Goal: Information Seeking & Learning: Compare options

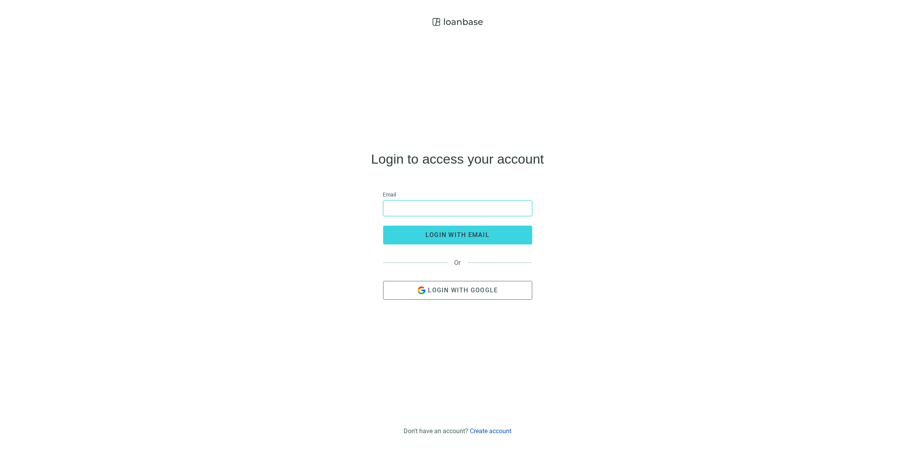
click at [447, 208] on input "email" at bounding box center [457, 208] width 139 height 15
type input "**********"
click at [432, 240] on button "login with email" at bounding box center [457, 235] width 149 height 19
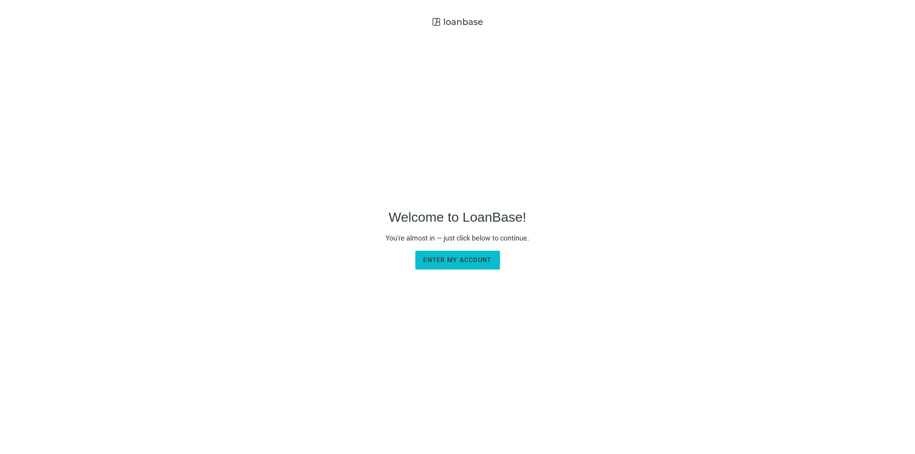
click at [461, 256] on span "Enter my account" at bounding box center [457, 259] width 68 height 7
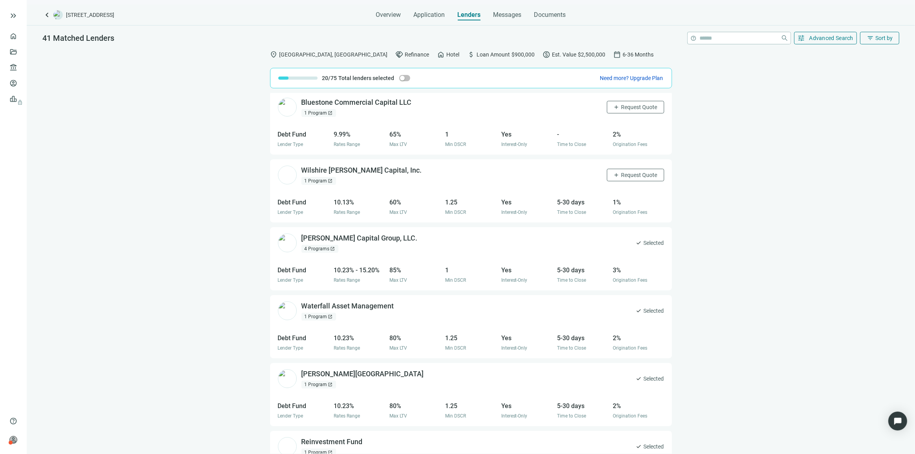
scroll to position [1672, 0]
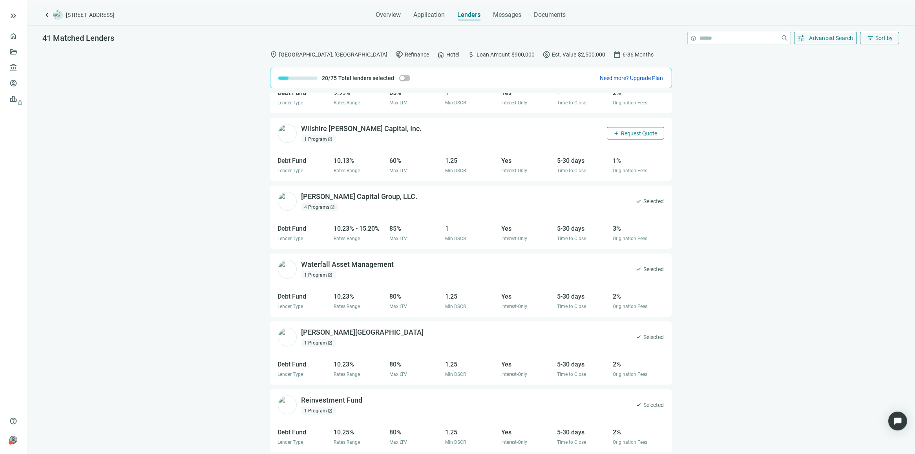
click at [621, 137] on span "Request Quote" at bounding box center [639, 133] width 36 height 6
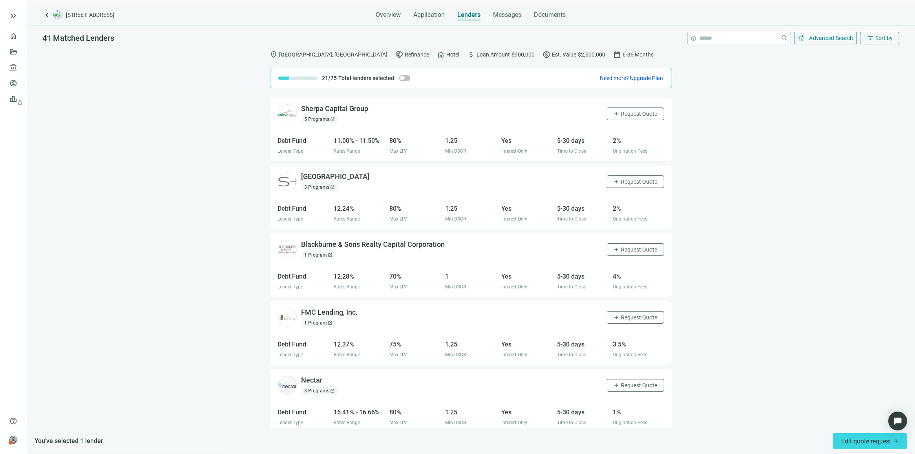
scroll to position [2445, 0]
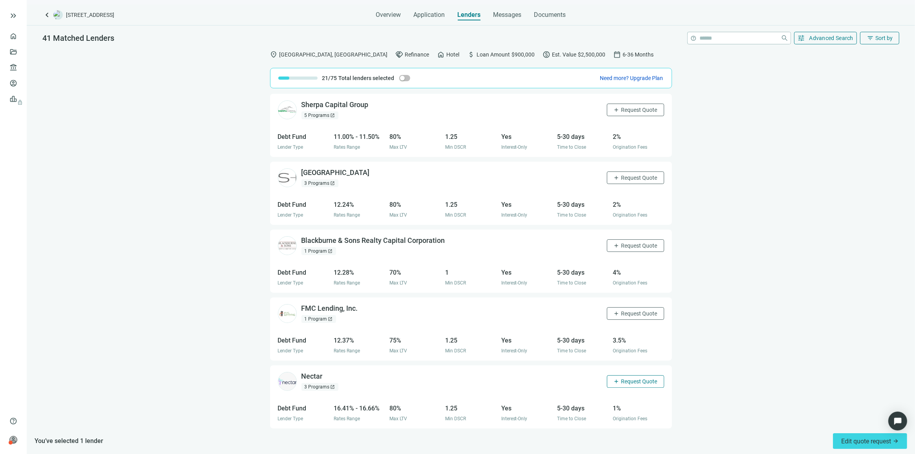
click at [628, 382] on span "Request Quote" at bounding box center [639, 381] width 36 height 6
click at [627, 316] on span "Request Quote" at bounding box center [639, 313] width 36 height 6
click at [630, 245] on span "Request Quote" at bounding box center [639, 245] width 36 height 6
click at [627, 179] on span "Request Quote" at bounding box center [639, 178] width 36 height 6
click at [632, 112] on span "Request Quote" at bounding box center [639, 110] width 36 height 6
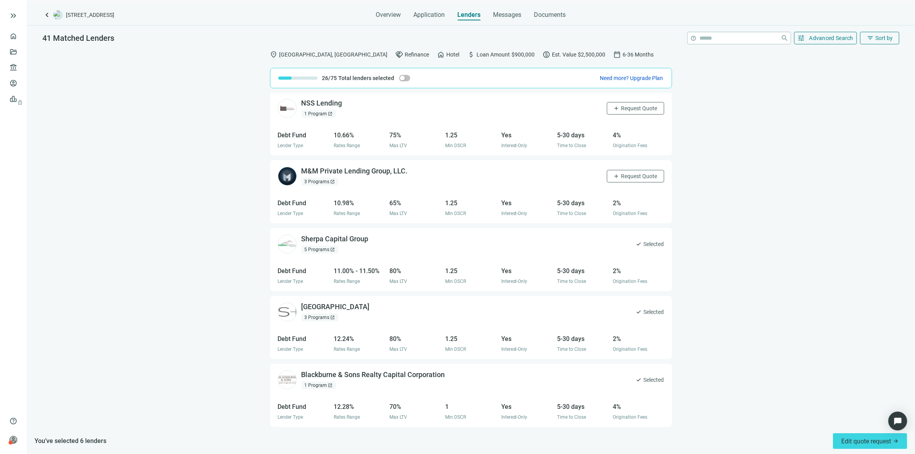
scroll to position [2298, 0]
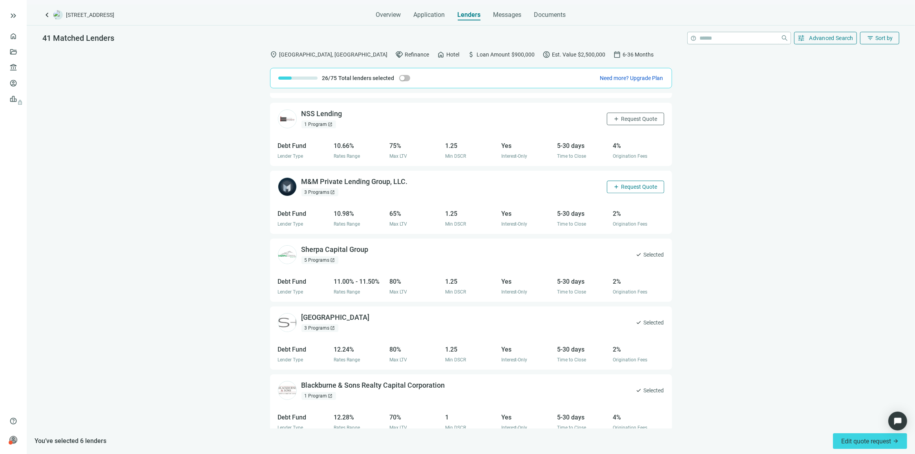
click at [621, 190] on span "Request Quote" at bounding box center [639, 187] width 36 height 6
click at [642, 122] on span "Request Quote" at bounding box center [639, 119] width 36 height 6
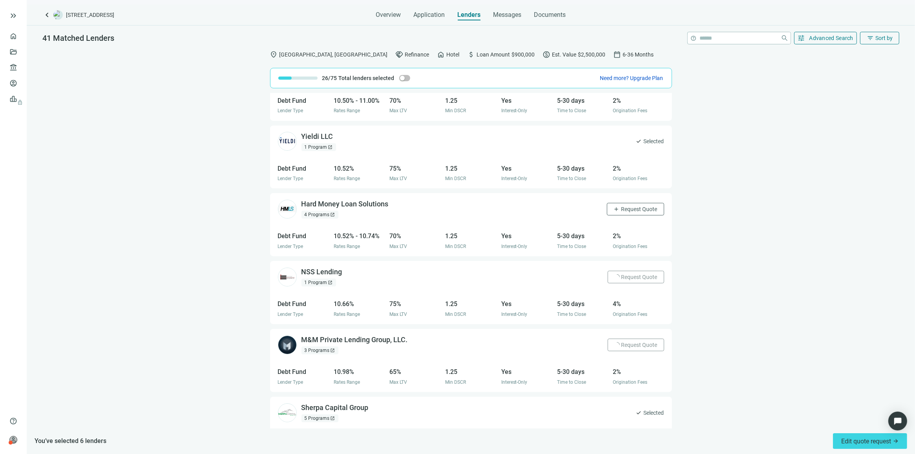
scroll to position [2102, 0]
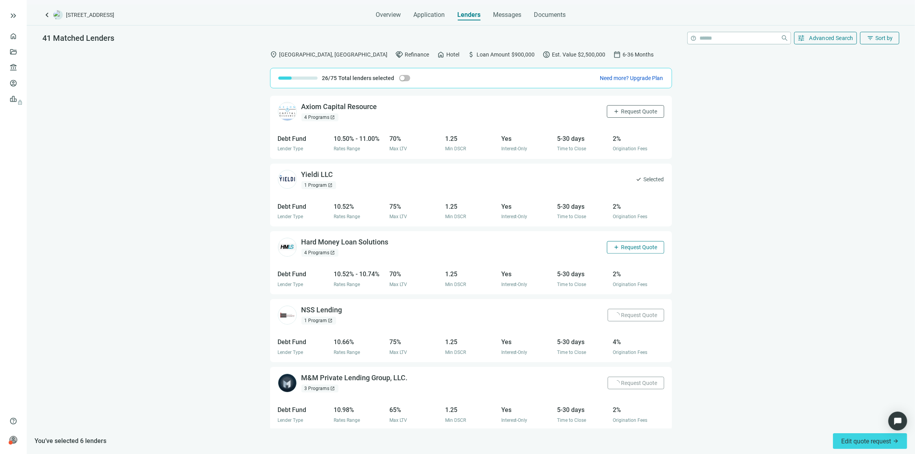
click at [621, 248] on span "Request Quote" at bounding box center [639, 247] width 36 height 6
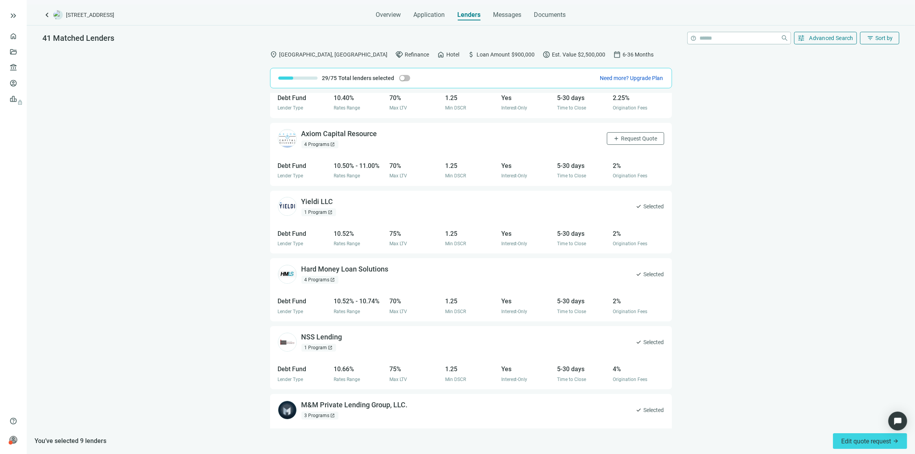
scroll to position [2052, 0]
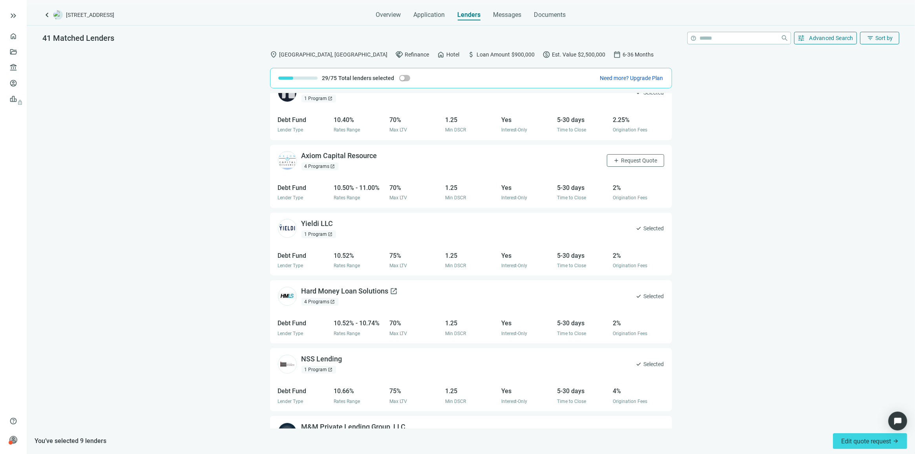
click at [350, 291] on div "Hard Money Loan Solutions open_in_new" at bounding box center [349, 291] width 97 height 10
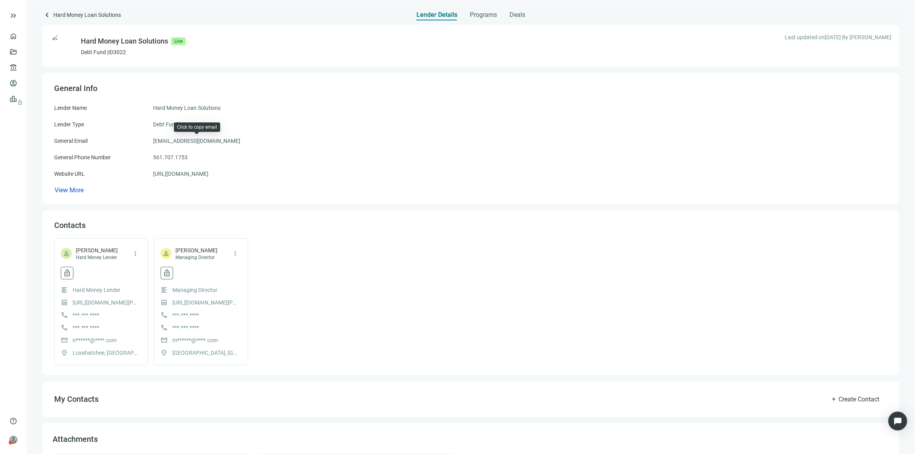
click at [215, 139] on span "[EMAIL_ADDRESS][DOMAIN_NAME]" at bounding box center [196, 141] width 87 height 9
click at [217, 140] on span "[EMAIL_ADDRESS][DOMAIN_NAME]" at bounding box center [196, 141] width 87 height 9
click at [204, 140] on span "info@hardmoneyloansolutions.com" at bounding box center [196, 141] width 87 height 9
click at [208, 173] on link "https://hardmoneyloansolutions.com" at bounding box center [180, 174] width 55 height 9
click at [208, 174] on link "https://hardmoneyloansolutions.com" at bounding box center [180, 174] width 55 height 9
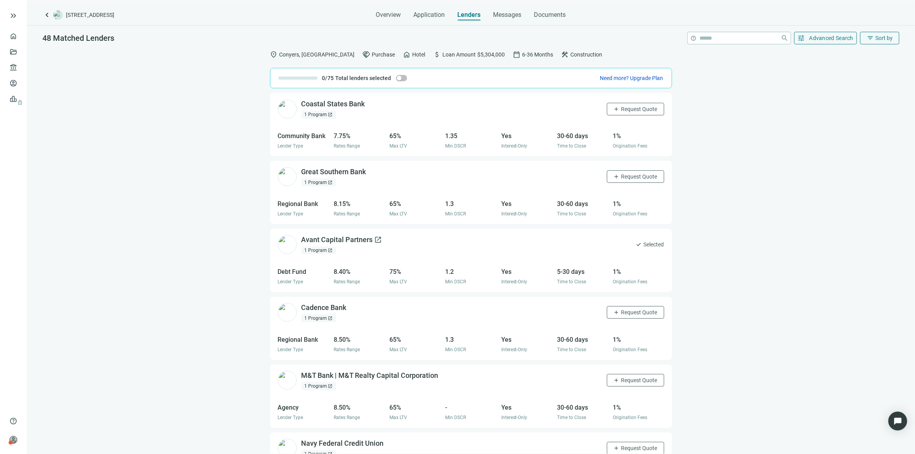
click at [361, 242] on div "Avant Capital Partners open_in_new" at bounding box center [341, 240] width 81 height 10
click at [258, 257] on div "Coastal States Bank open_in_new 1 Program open_in_new add Request Quote Communi…" at bounding box center [471, 273] width 888 height 361
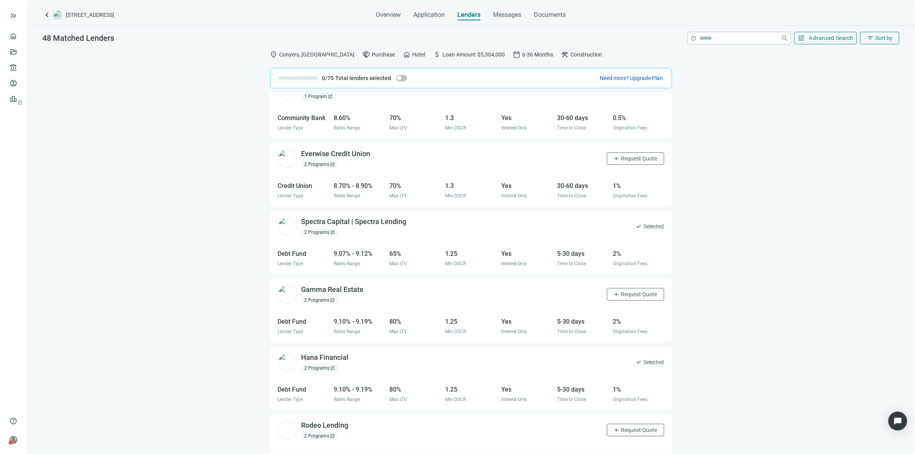
scroll to position [657, 0]
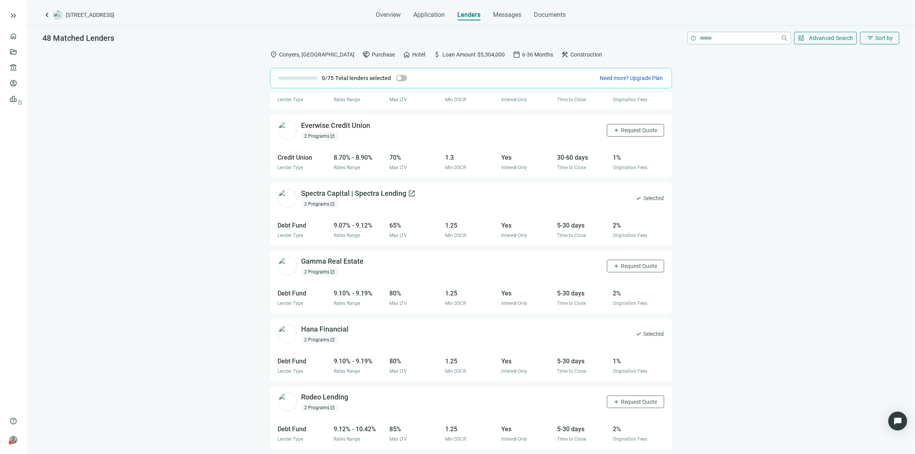
click at [348, 196] on div "Spectra Capital | Spectra Lending open_in_new" at bounding box center [358, 194] width 115 height 10
click at [322, 262] on div "Gamma Real Estate open_in_new" at bounding box center [337, 262] width 72 height 10
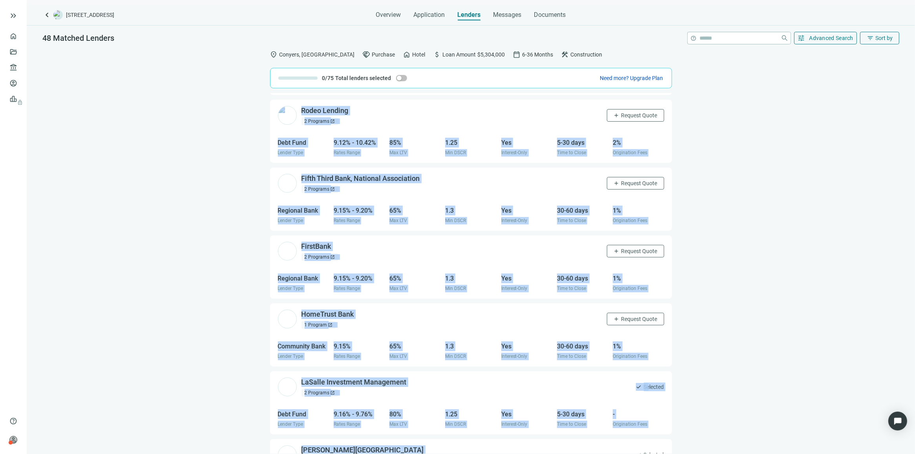
scroll to position [993, 0]
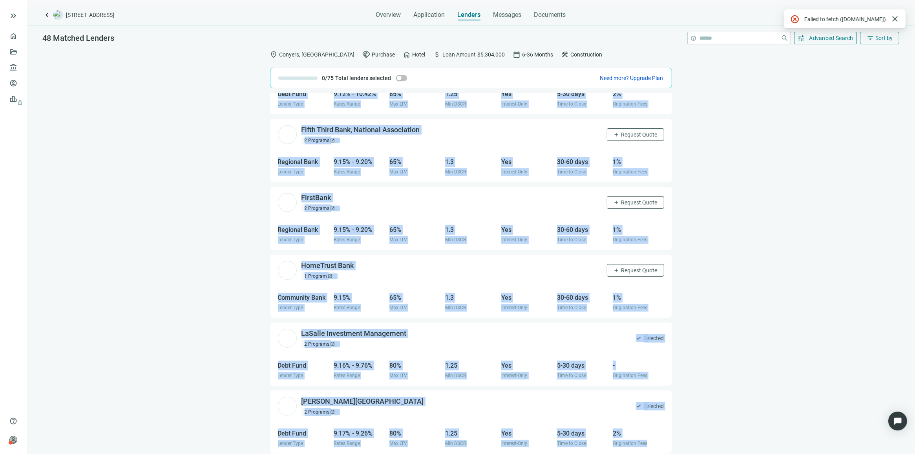
drag, startPoint x: 272, startPoint y: 115, endPoint x: 735, endPoint y: 479, distance: 589.3
click at [735, 454] on html "keyboard_double_arrow_right home Overview folder_open Deals account_balance Len…" at bounding box center [457, 257] width 915 height 514
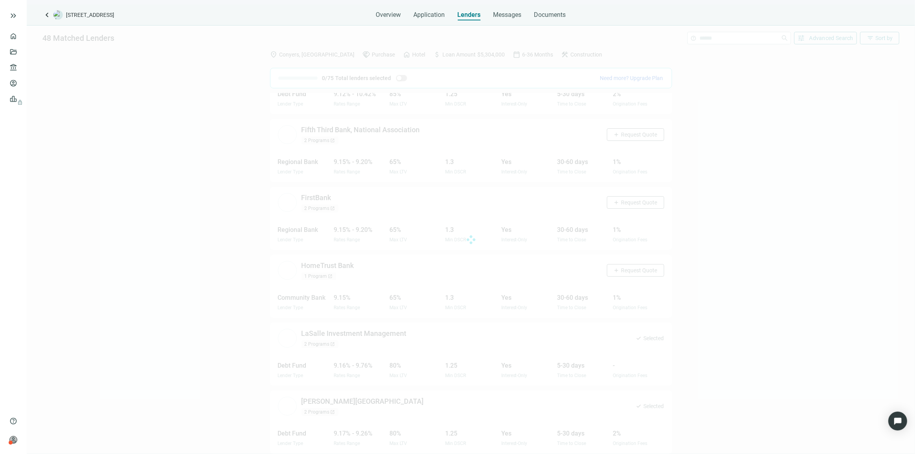
click at [709, 344] on div at bounding box center [471, 240] width 888 height 428
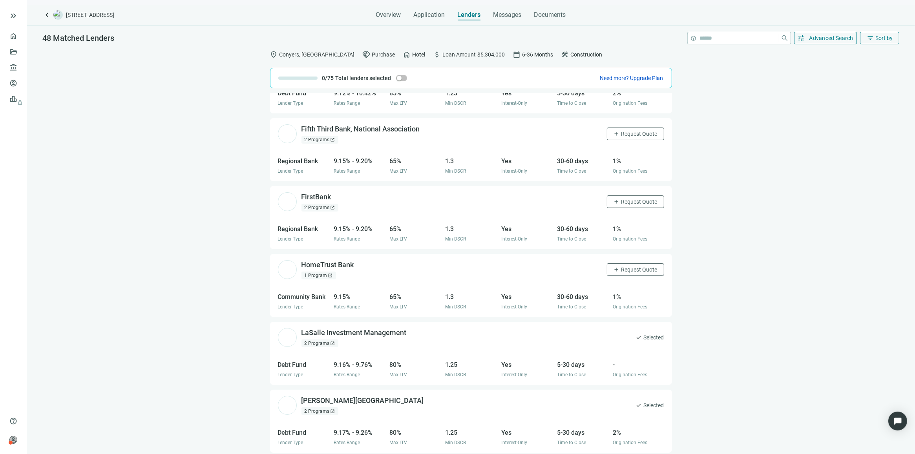
click at [707, 301] on div "Coastal States Bank open_in_new 1 Program open_in_new add Request Quote Communi…" at bounding box center [471, 273] width 888 height 361
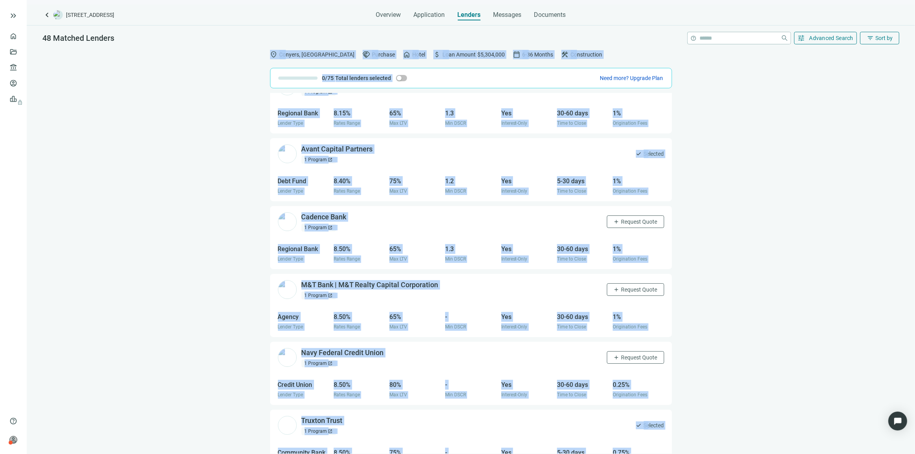
scroll to position [0, 0]
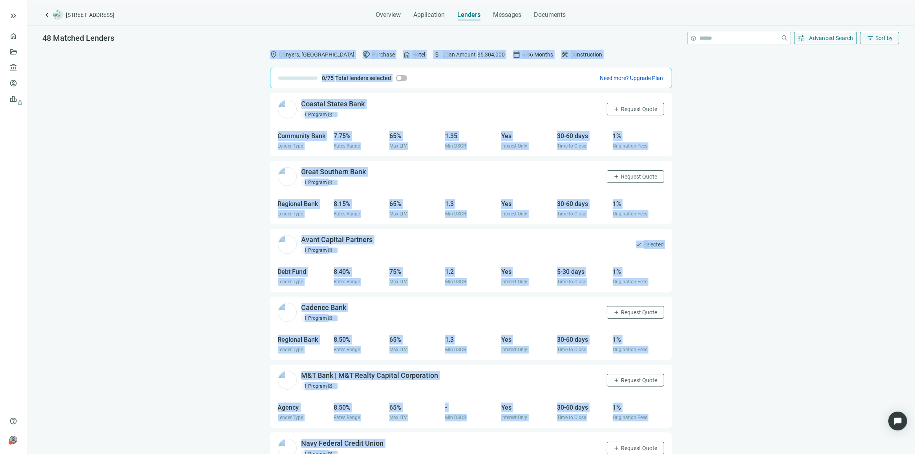
drag, startPoint x: 638, startPoint y: 447, endPoint x: 266, endPoint y: 48, distance: 545.8
click at [266, 48] on div "location_on Conyers, GA handshake Purchase home Hotel attach_money Loan Amount …" at bounding box center [471, 250] width 888 height 408
drag, startPoint x: 273, startPoint y: 63, endPoint x: 301, endPoint y: 140, distance: 81.7
copy div "location_on Conyers, GA handshake Purchase home Hotel attach_money Loan Amount …"
click at [257, 336] on div "Coastal States Bank open_in_new 1 Program open_in_new add Request Quote Communi…" at bounding box center [471, 273] width 888 height 361
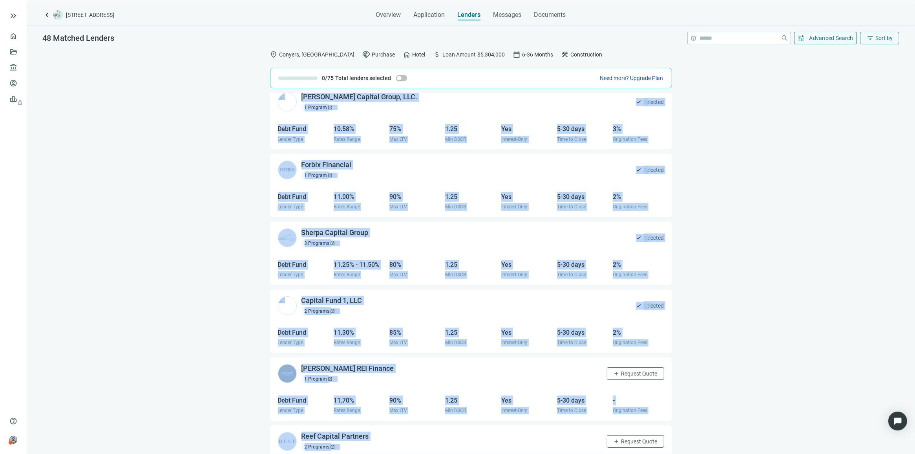
scroll to position [2896, 0]
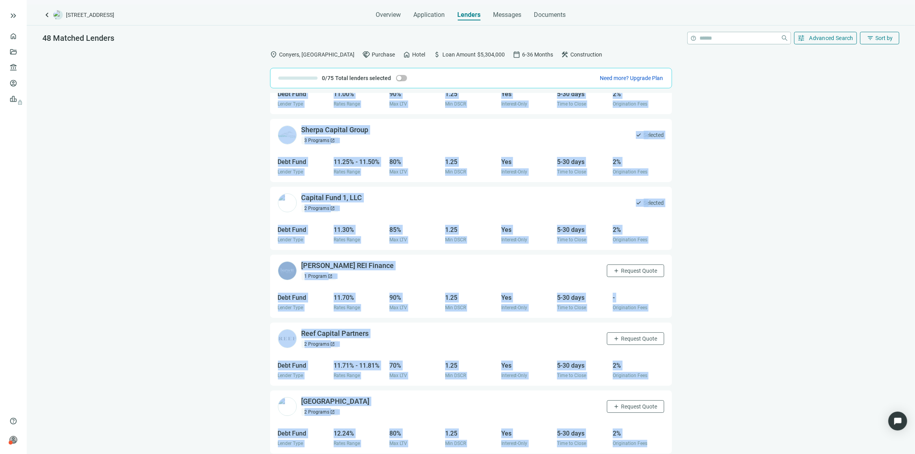
drag, startPoint x: 272, startPoint y: 94, endPoint x: 671, endPoint y: 479, distance: 555.0
click at [671, 454] on html "keyboard_double_arrow_right home Overview folder_open Deals account_balance Len…" at bounding box center [457, 257] width 915 height 514
copy div "Coastal States Bank open_in_new 1 Program open_in_new add Request Quote Communi…"
click at [713, 375] on div "Coastal States Bank open_in_new 1 Program open_in_new add Request Quote Communi…" at bounding box center [471, 273] width 888 height 361
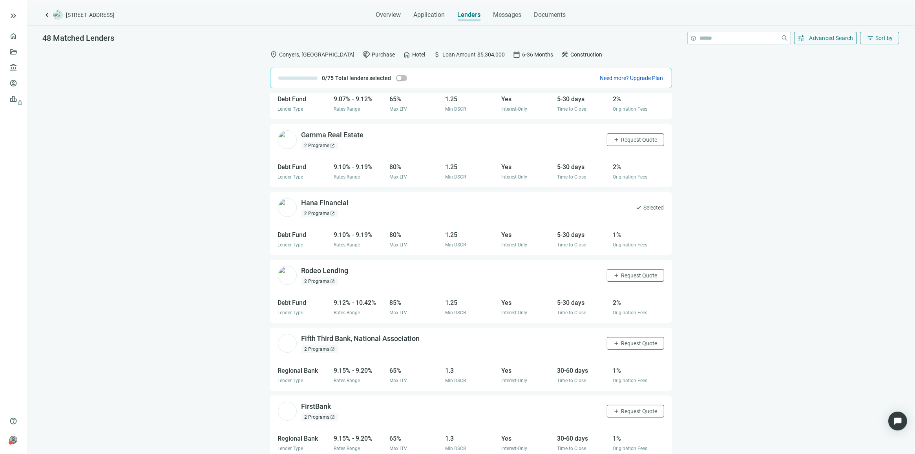
scroll to position [788, 0]
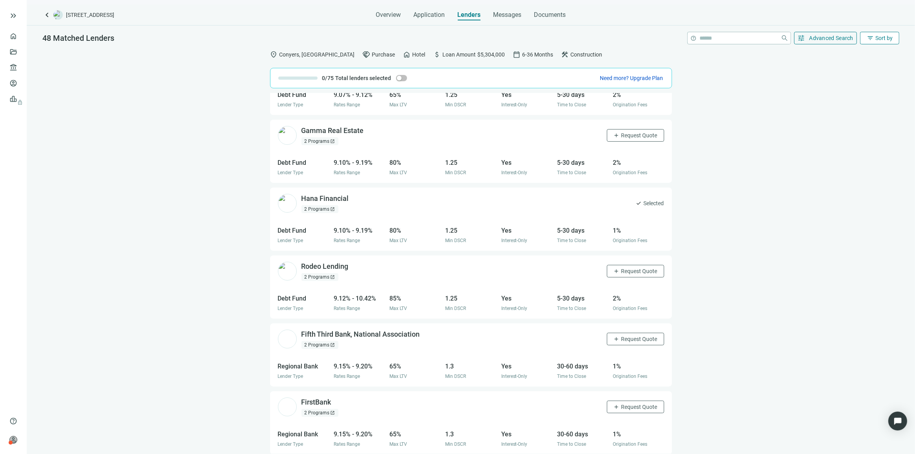
click at [884, 36] on span "Sort by" at bounding box center [883, 38] width 17 height 6
click at [862, 82] on div "Rate (low to high)" at bounding box center [863, 84] width 55 height 8
click at [350, 401] on div "Silver Heights Capital open_in_new" at bounding box center [340, 402] width 78 height 10
click at [317, 332] on div "Reef Capital Partners open_in_new" at bounding box center [339, 334] width 77 height 10
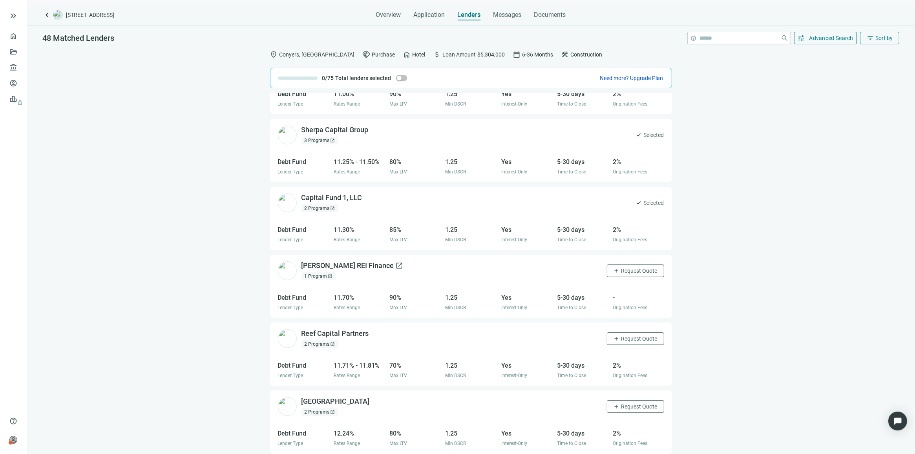
click at [322, 267] on div "Barnett REI Finance open_in_new" at bounding box center [352, 266] width 102 height 10
click at [310, 197] on div "Capital Fund 1, LLC open_in_new" at bounding box center [336, 198] width 70 height 10
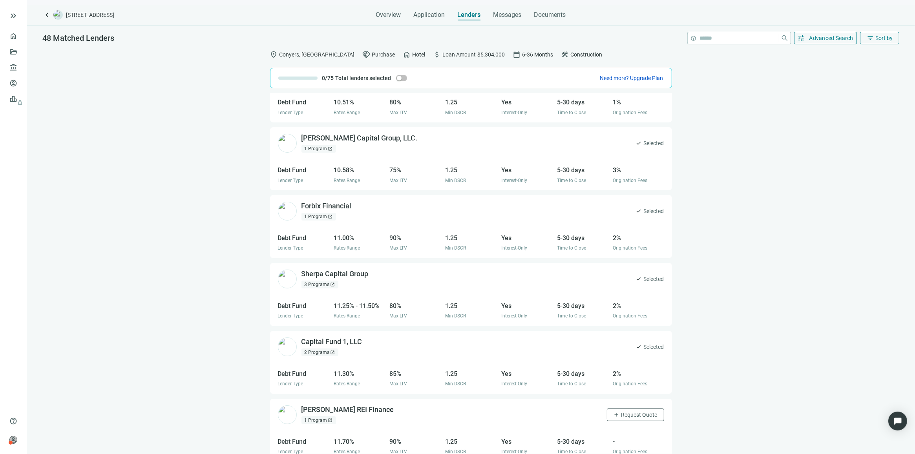
scroll to position [2650, 0]
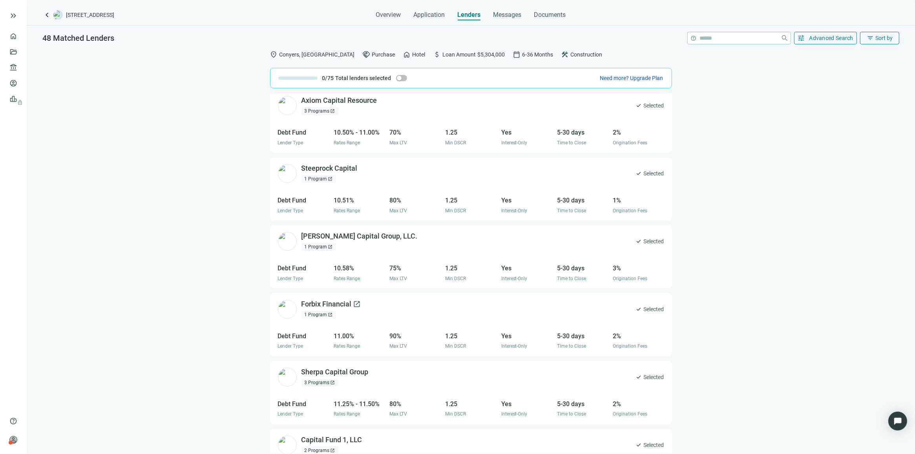
click at [335, 306] on div "Forbix Financial open_in_new" at bounding box center [331, 304] width 60 height 10
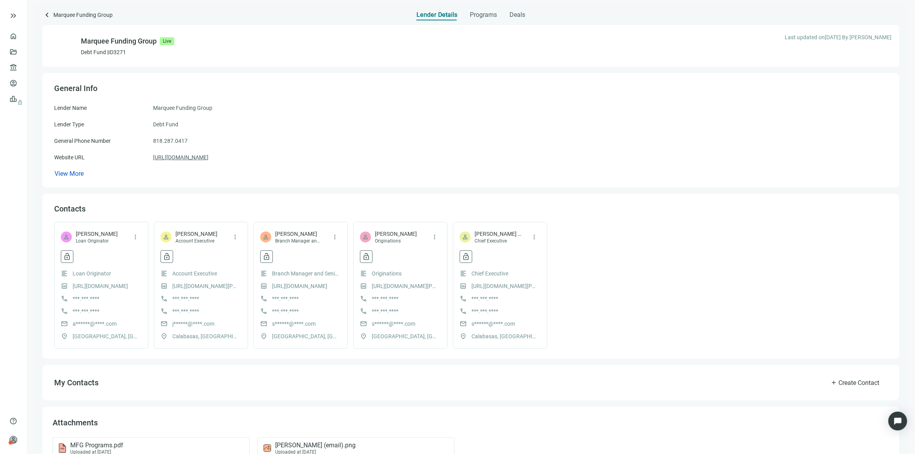
click at [200, 155] on link "[URL][DOMAIN_NAME]" at bounding box center [180, 157] width 55 height 9
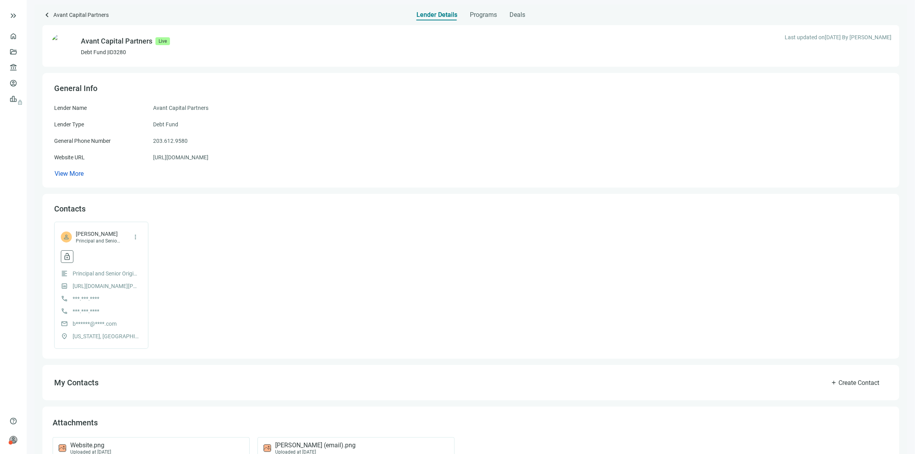
click at [170, 162] on div "Lender Name Avant Capital Partners Lender Type Debt Fund General Phone Number 2…" at bounding box center [470, 141] width 833 height 75
click at [172, 157] on link "https://avant-capital.com" at bounding box center [180, 157] width 55 height 9
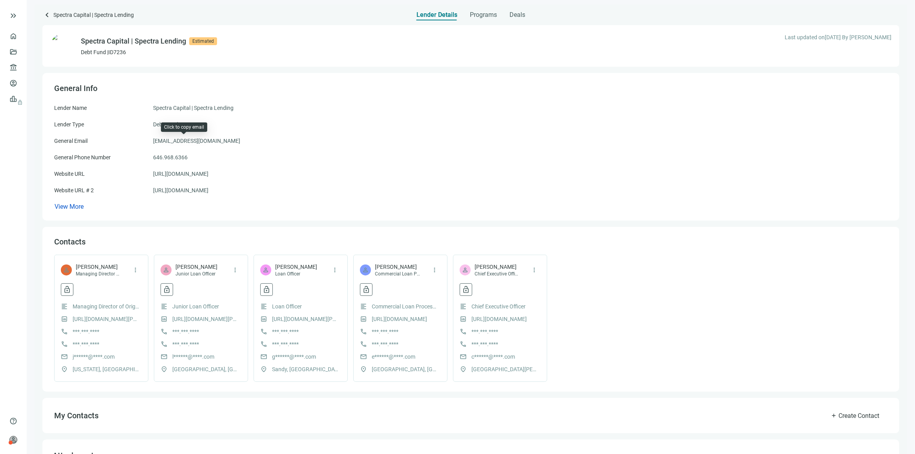
click at [188, 140] on span "[EMAIL_ADDRESS][DOMAIN_NAME]" at bounding box center [196, 141] width 87 height 9
click at [199, 175] on link "https://spectracapital.com/" at bounding box center [180, 174] width 55 height 9
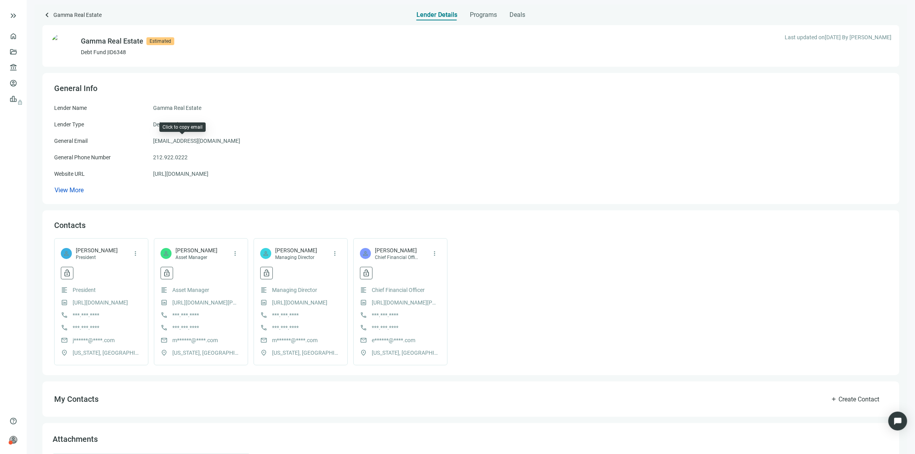
click at [187, 140] on span "[EMAIL_ADDRESS][DOMAIN_NAME]" at bounding box center [196, 141] width 87 height 9
click at [199, 172] on link "http://gammarealestate.com/" at bounding box center [180, 174] width 55 height 9
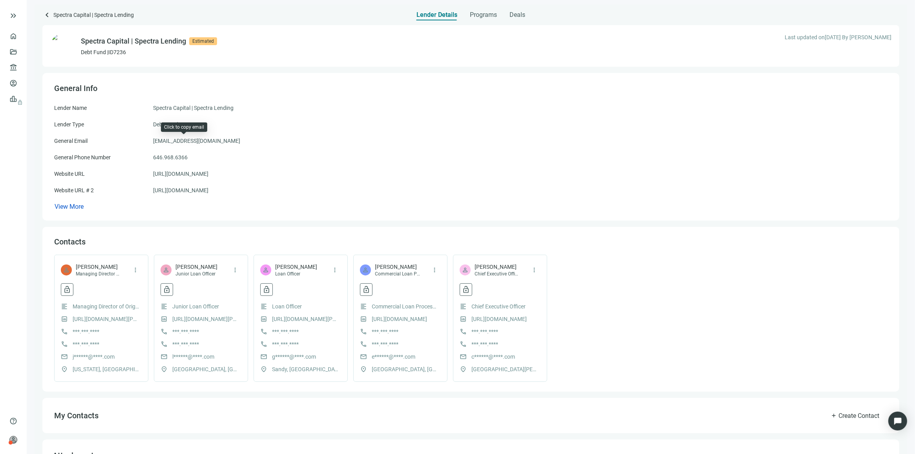
click at [206, 140] on span "[EMAIL_ADDRESS][DOMAIN_NAME]" at bounding box center [196, 141] width 87 height 9
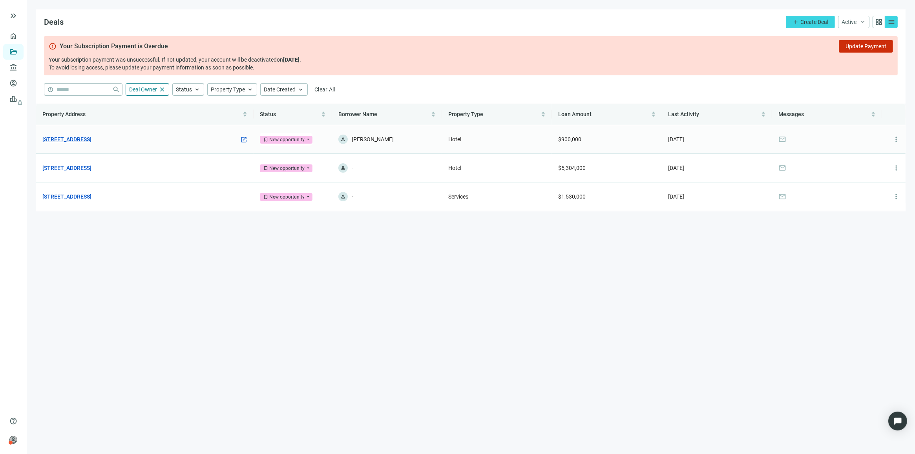
click at [91, 140] on link "[STREET_ADDRESS]" at bounding box center [66, 139] width 49 height 9
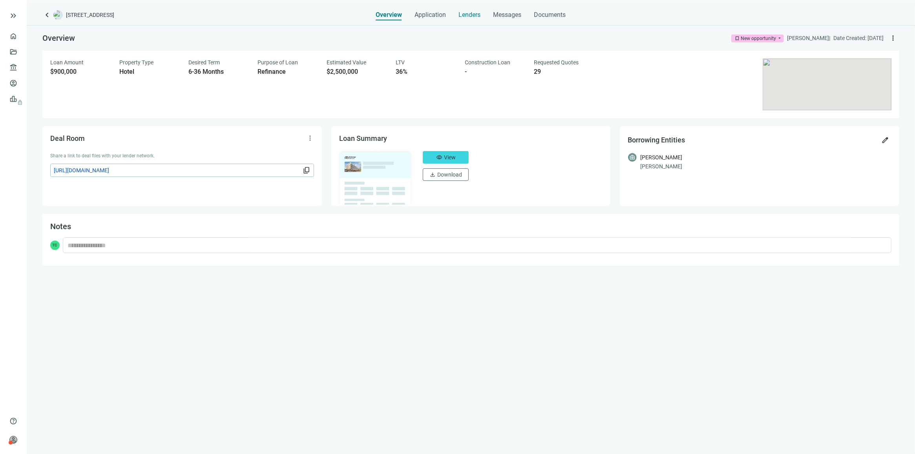
click at [469, 14] on span "Lenders" at bounding box center [470, 15] width 22 height 8
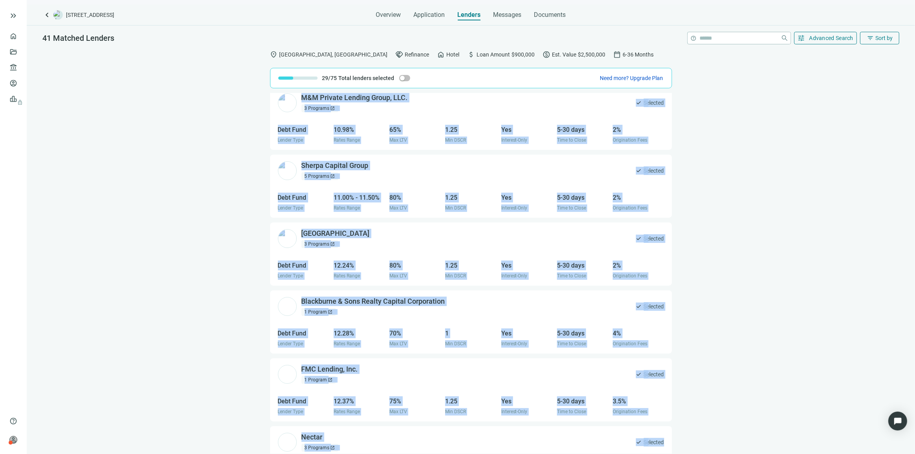
scroll to position [2420, 0]
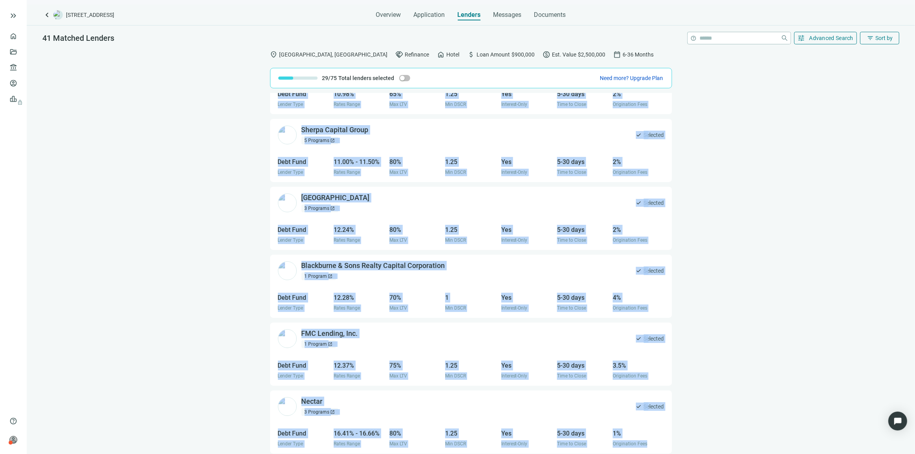
drag, startPoint x: 266, startPoint y: 112, endPoint x: 689, endPoint y: 456, distance: 545.6
click at [689, 454] on html "keyboard_double_arrow_right home Overview folder_open Deals account_balance Len…" at bounding box center [457, 257] width 915 height 514
copy div "First Federal Bank (FL) open_in_new 2 Programs open_in_new check Selected Commu…"
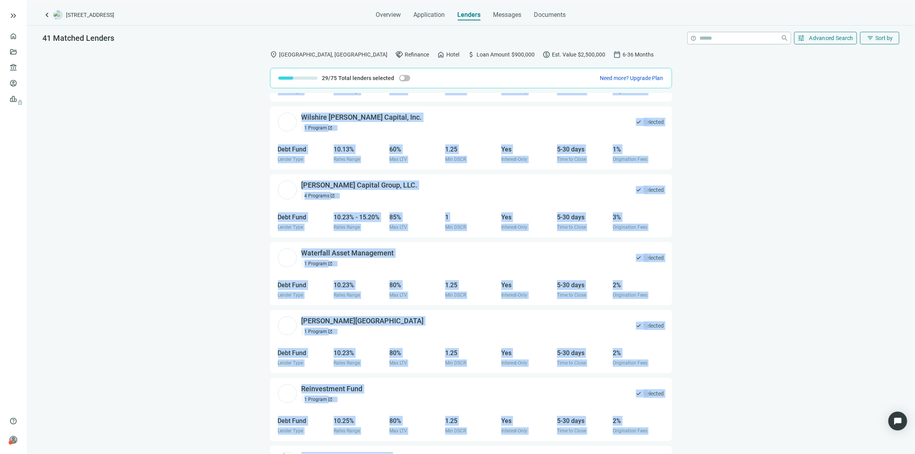
scroll to position [1684, 0]
click at [710, 281] on div "East West Bancorp, Inc. open_in_new 1 Program open_in_new check Selected Region…" at bounding box center [471, 273] width 888 height 361
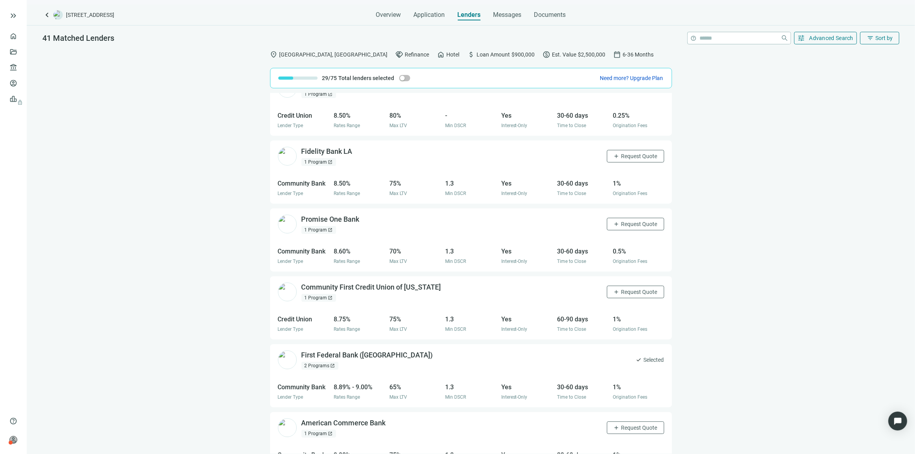
scroll to position [507, 0]
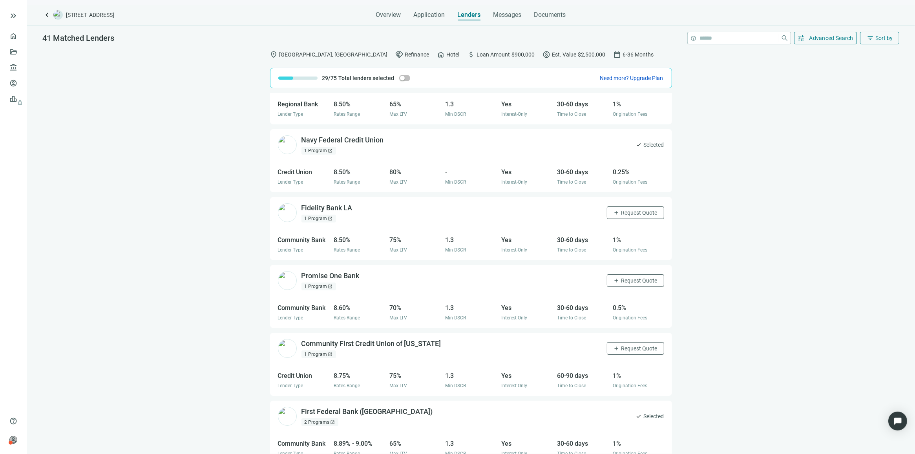
click at [702, 197] on div "East West Bancorp, Inc. open_in_new 1 Program open_in_new check Selected Region…" at bounding box center [471, 273] width 888 height 361
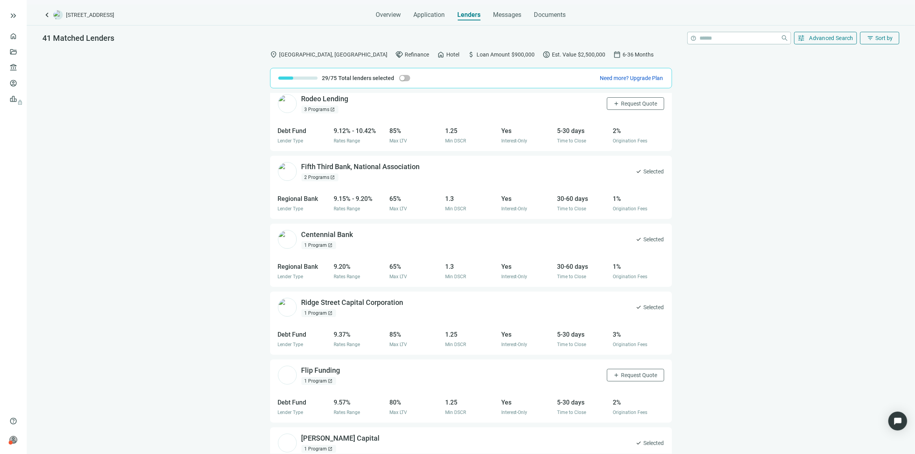
scroll to position [1095, 0]
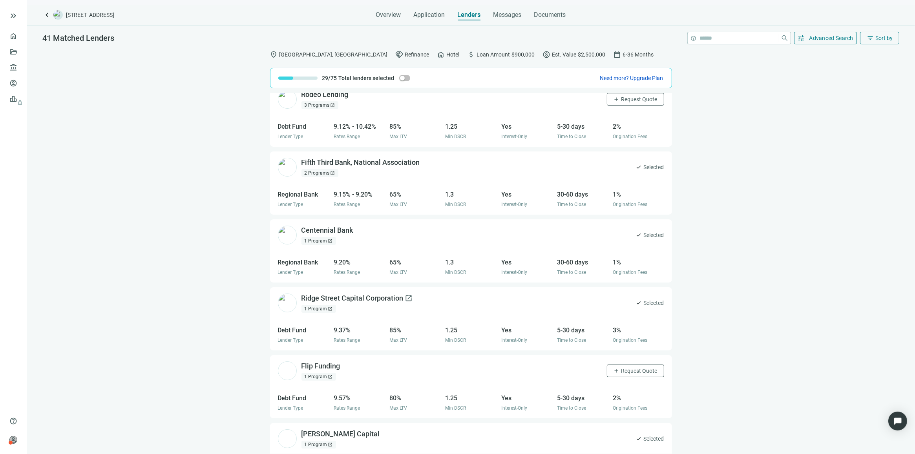
click at [322, 297] on div "Ridge Street Capital Corporation open_in_new" at bounding box center [356, 298] width 111 height 10
click at [631, 371] on span "Request Quote" at bounding box center [639, 371] width 36 height 6
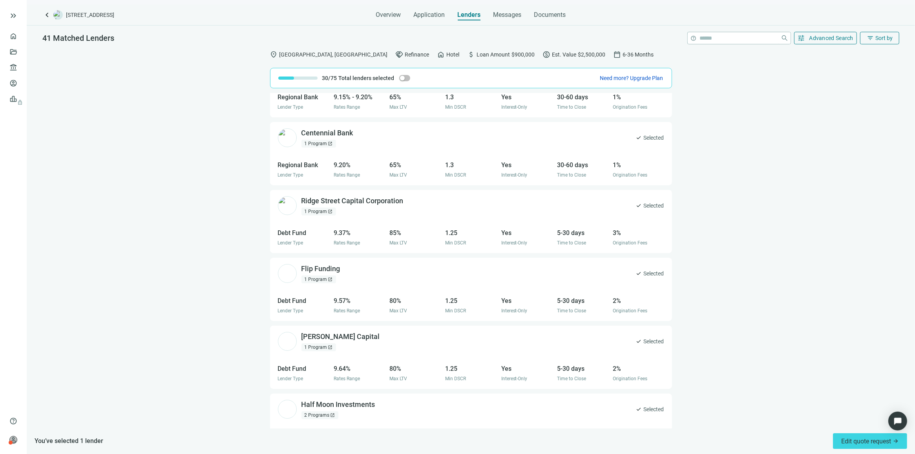
scroll to position [1194, 0]
click at [306, 336] on div "Macoy Capital open_in_new" at bounding box center [345, 336] width 88 height 10
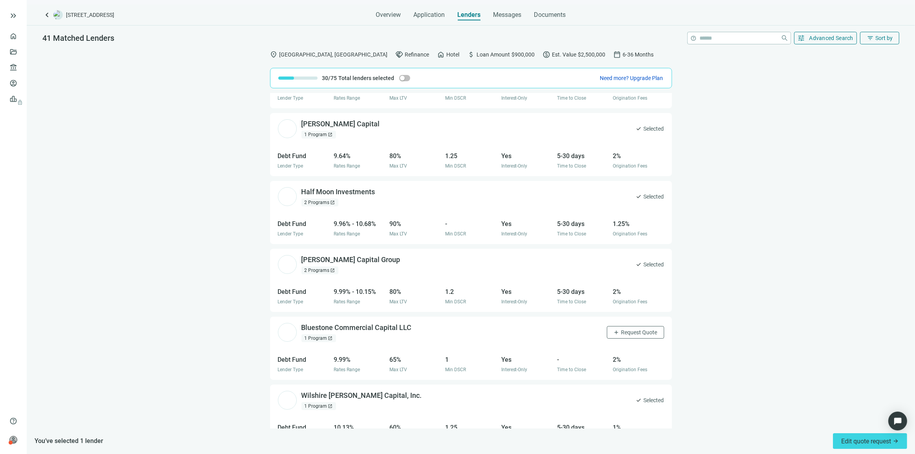
scroll to position [1429, 0]
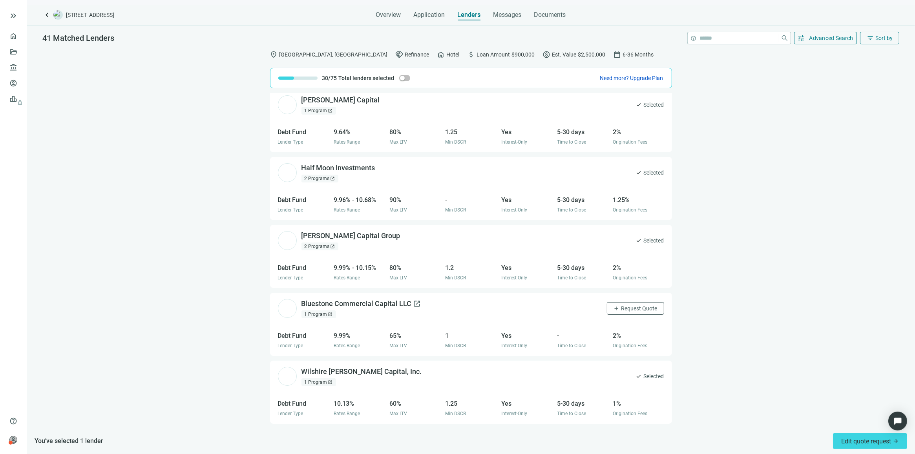
click at [320, 303] on div "Bluestone Commercial Capital LLC open_in_new" at bounding box center [361, 304] width 120 height 10
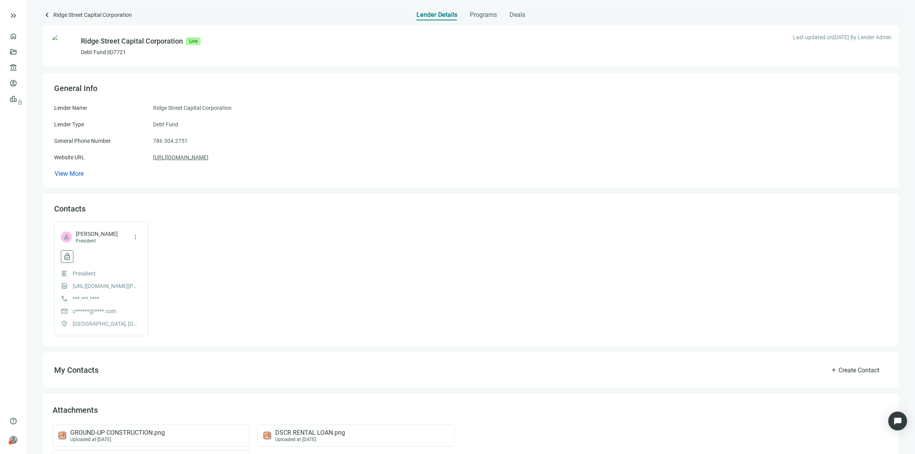
click at [177, 159] on link "https://ridgestreetcap.com" at bounding box center [180, 157] width 55 height 9
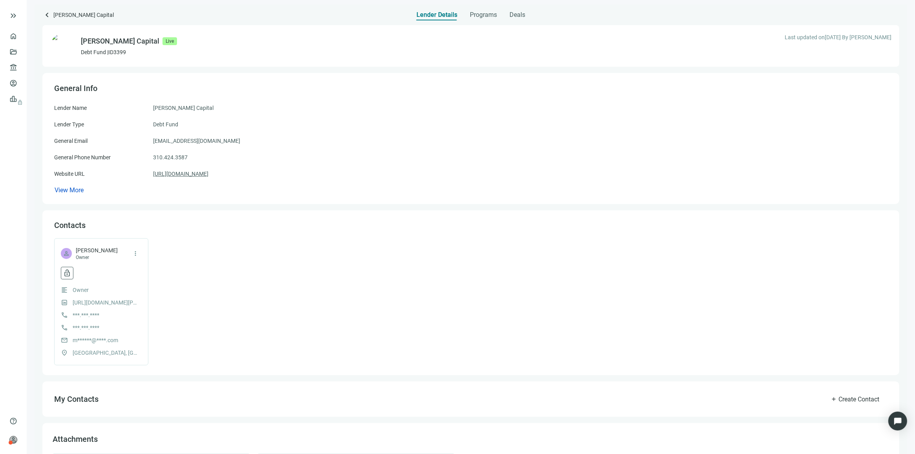
click at [171, 173] on link "[URL][DOMAIN_NAME]" at bounding box center [180, 174] width 55 height 9
click at [117, 301] on link "[URL][DOMAIN_NAME][PERSON_NAME]" at bounding box center [106, 302] width 67 height 9
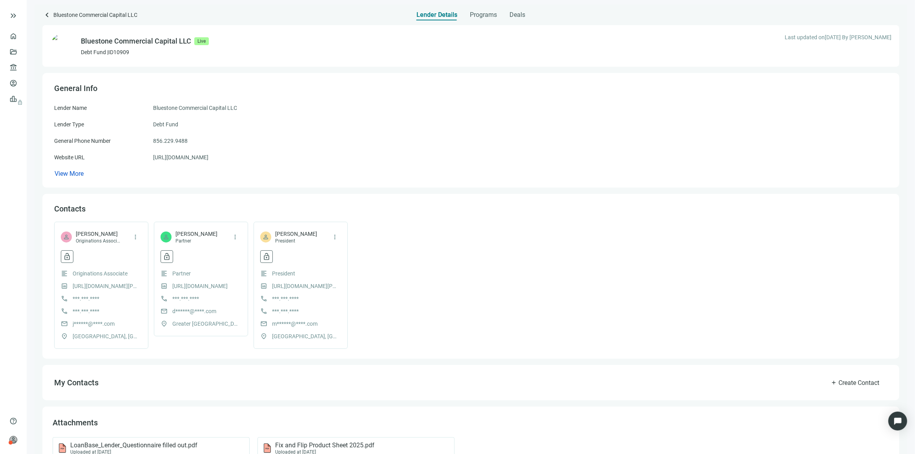
drag, startPoint x: 51, startPoint y: 101, endPoint x: 222, endPoint y: 159, distance: 181.0
click at [222, 159] on div "General Info Lender Name Bluestone Commercial Capital LLC Lender Type Debt Fund…" at bounding box center [470, 130] width 857 height 115
click at [199, 170] on div "View More" at bounding box center [470, 174] width 833 height 9
click at [195, 158] on link "[URL][DOMAIN_NAME]" at bounding box center [180, 157] width 55 height 9
click at [195, 157] on link "[URL][DOMAIN_NAME]" at bounding box center [180, 157] width 55 height 9
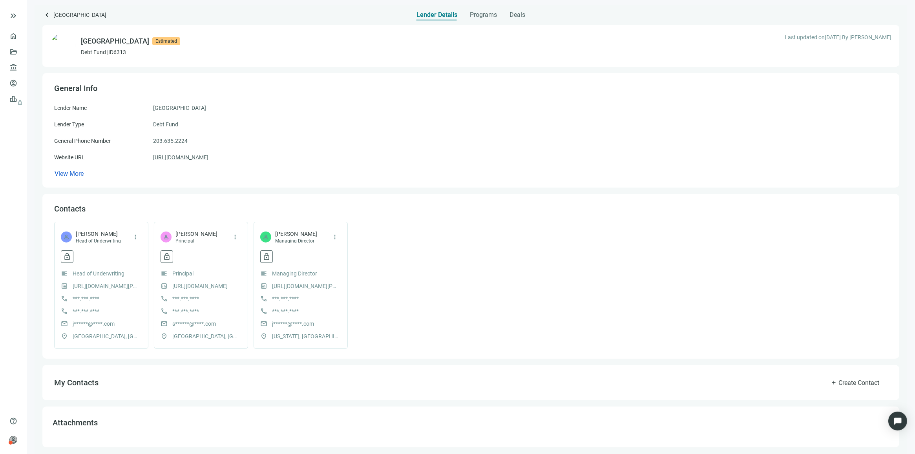
click at [199, 158] on link "[URL][DOMAIN_NAME]" at bounding box center [180, 157] width 55 height 9
